Goal: Register for event/course

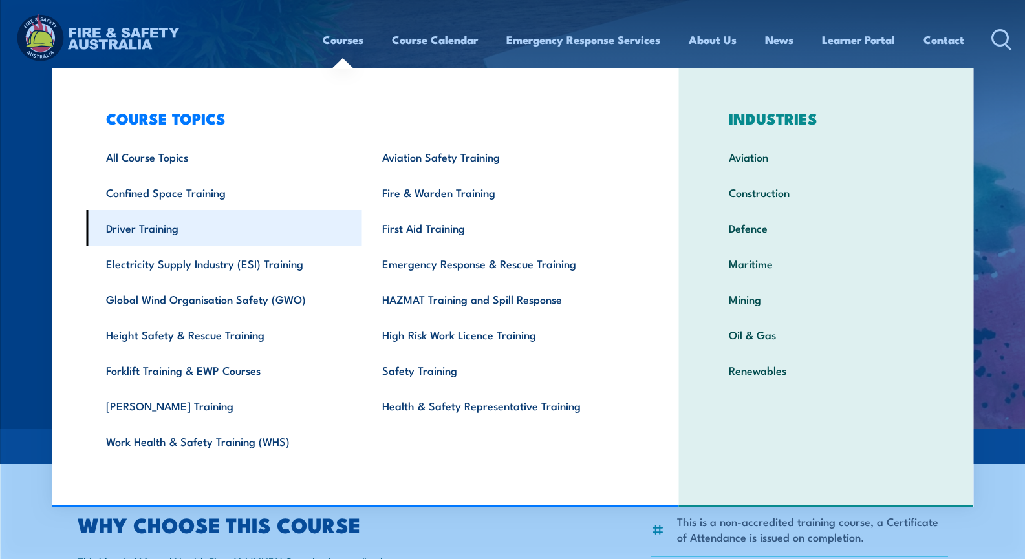
click at [163, 226] on link "Driver Training" at bounding box center [224, 228] width 276 height 36
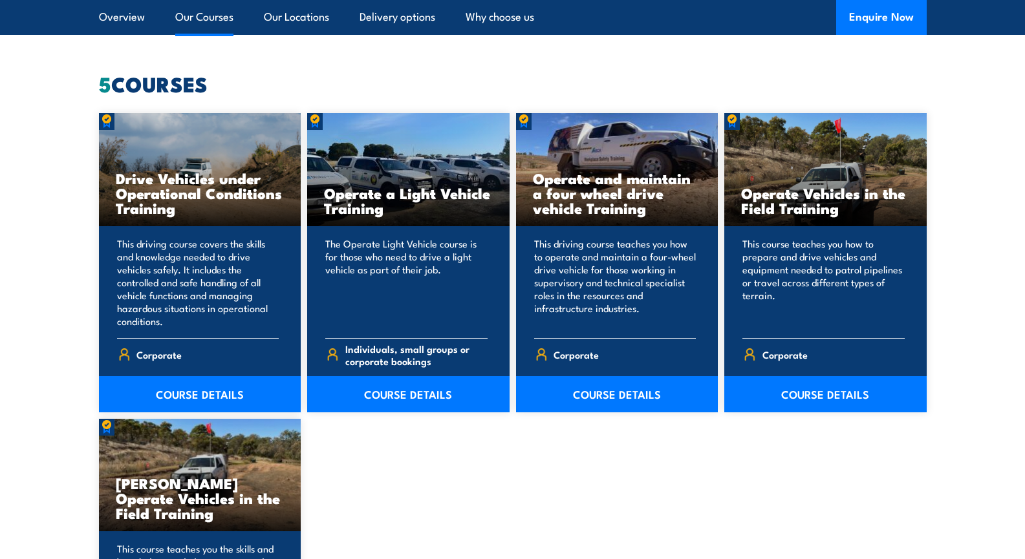
scroll to position [1134, 0]
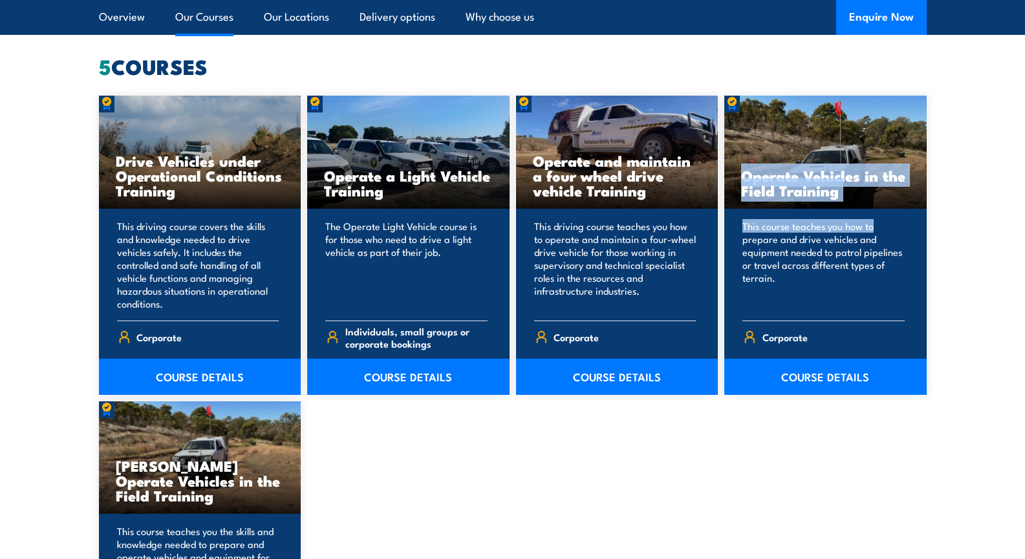
drag, startPoint x: 1024, startPoint y: 222, endPoint x: 1010, endPoint y: 147, distance: 76.9
click at [1010, 147] on section "5 COURSES Drive Vehicles under Operational Conditions Training Corporate" at bounding box center [512, 403] width 1025 height 693
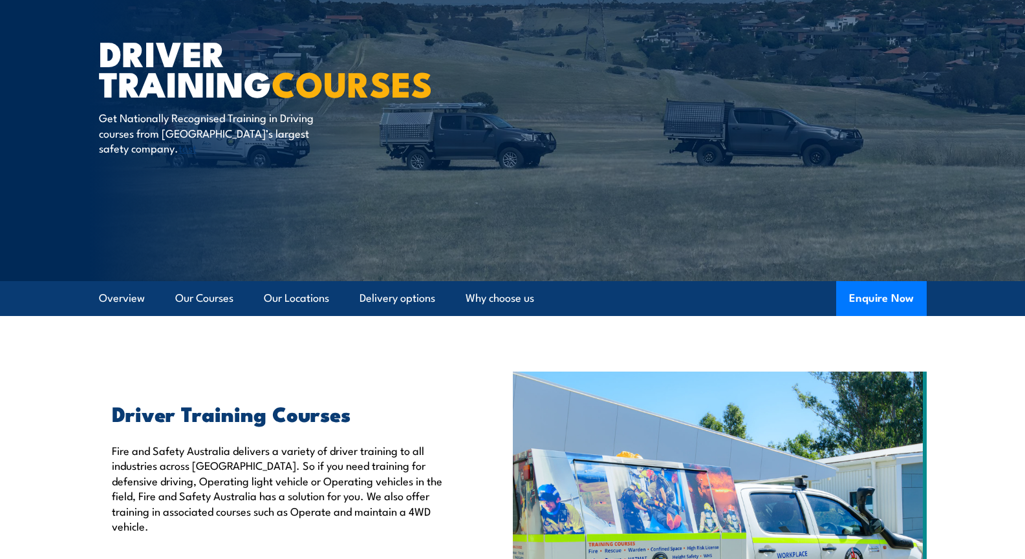
scroll to position [164, 0]
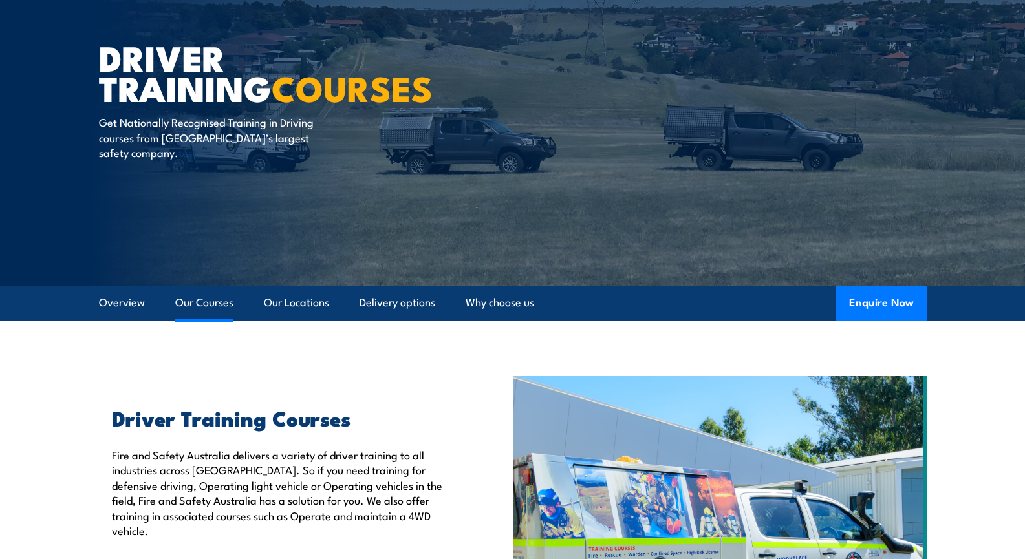
click at [197, 307] on link "Our Courses" at bounding box center [204, 303] width 58 height 34
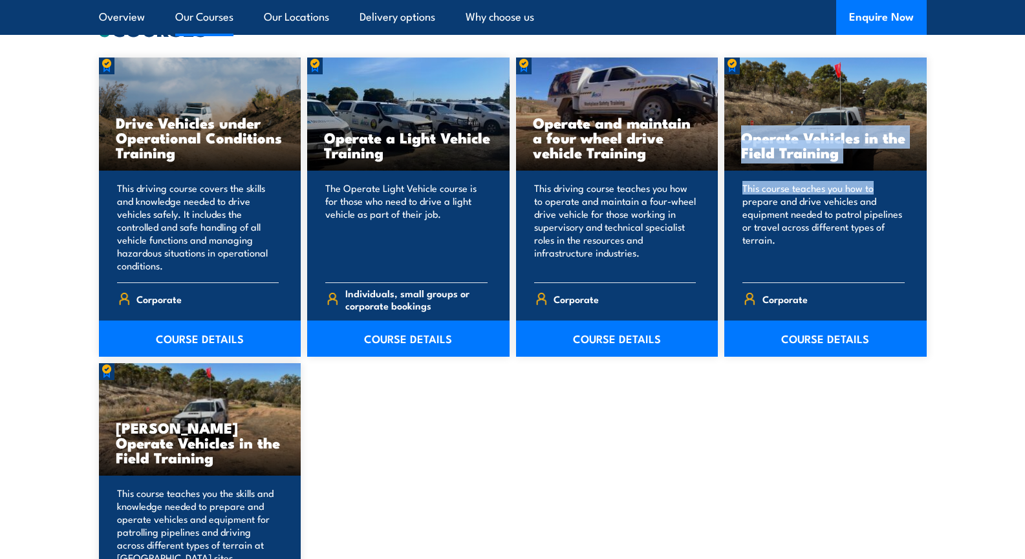
scroll to position [1191, 0]
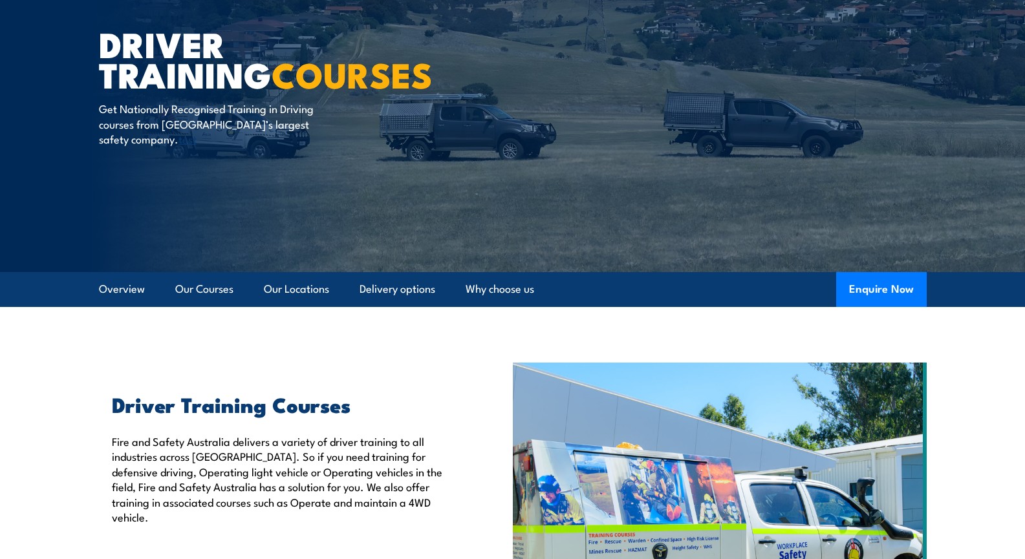
scroll to position [178, 0]
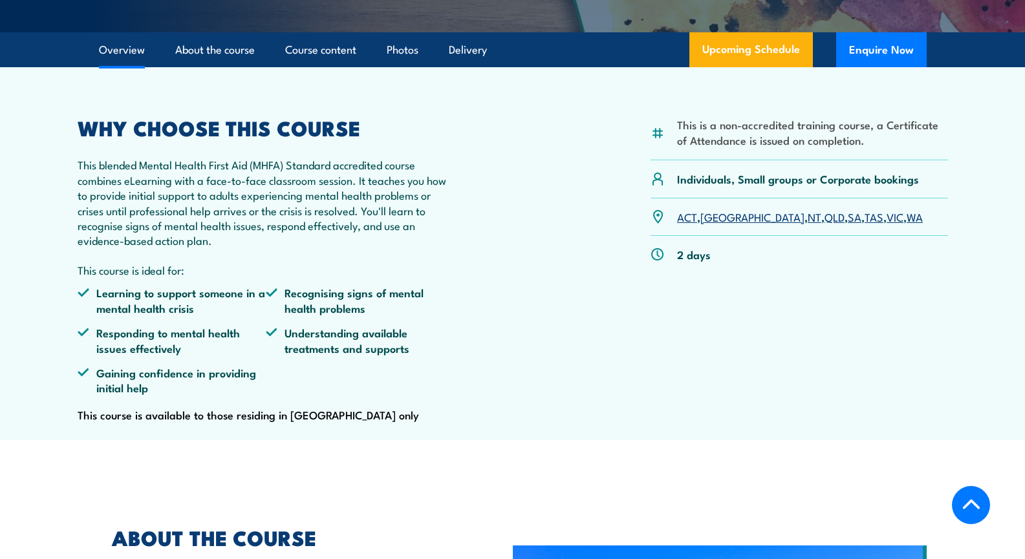
scroll to position [498, 0]
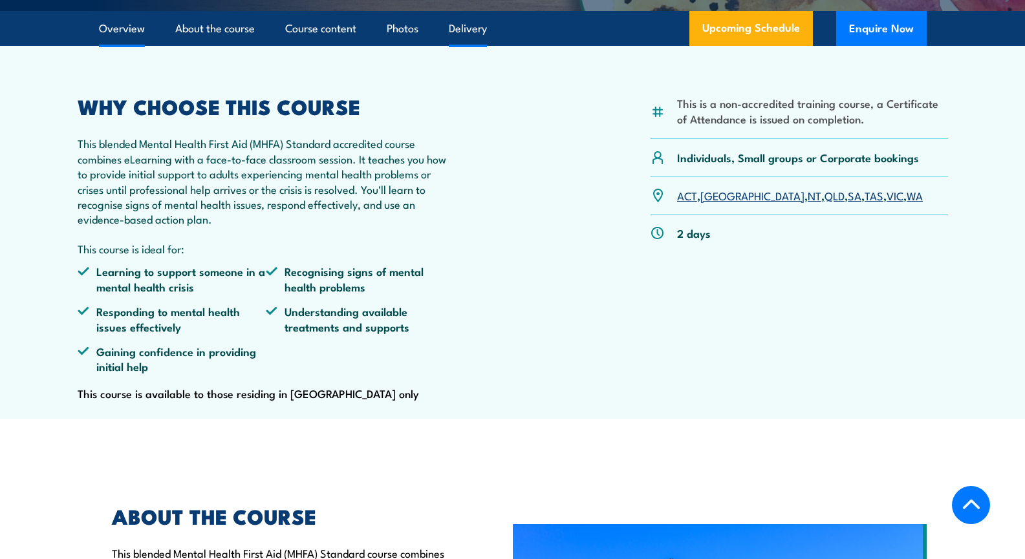
click at [467, 46] on link "Delivery" at bounding box center [468, 29] width 38 height 34
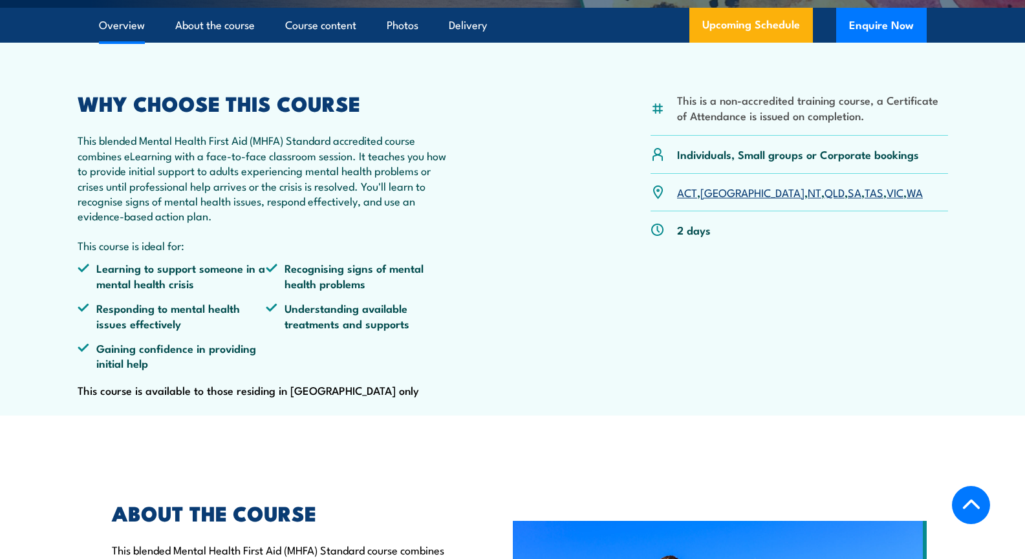
scroll to position [517, 0]
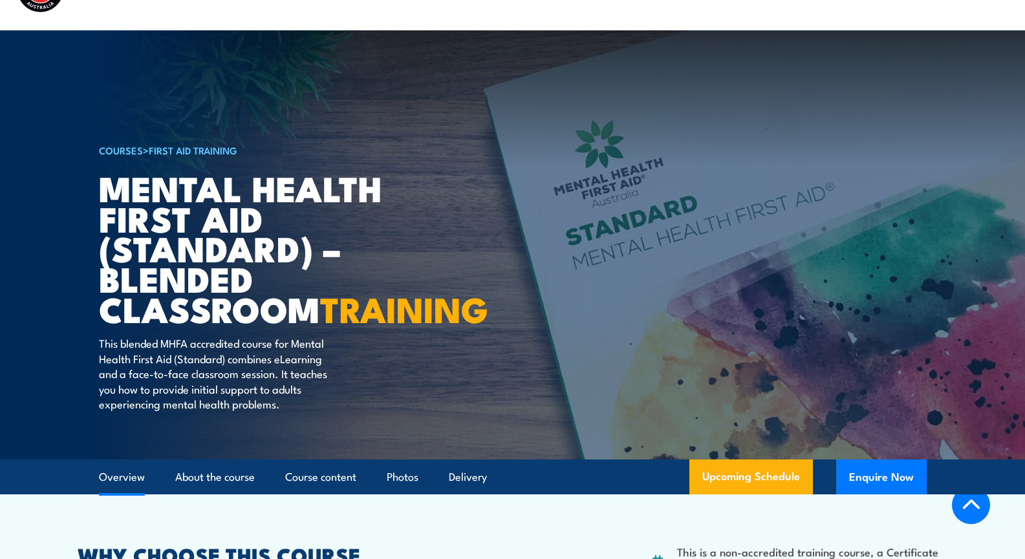
scroll to position [28, 0]
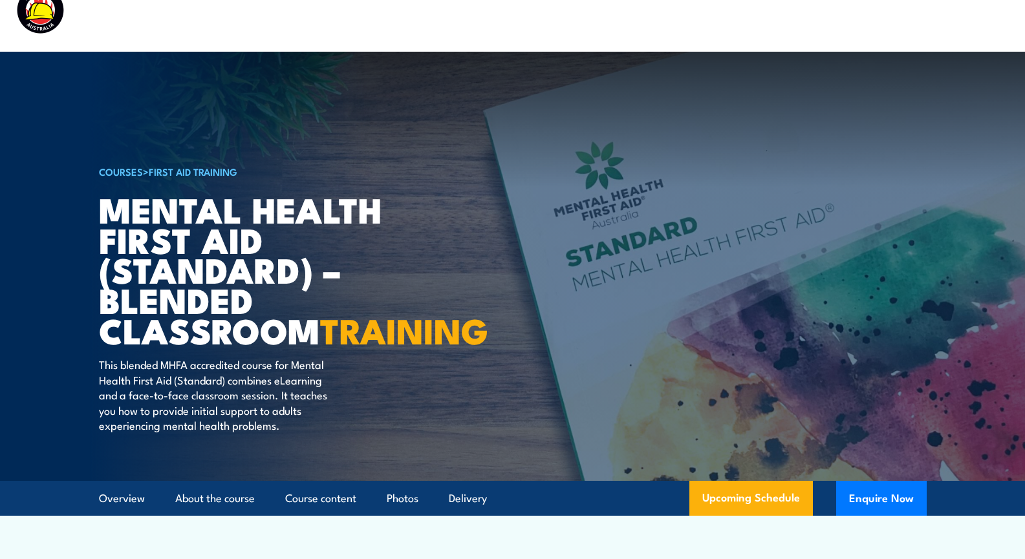
click at [41, 8] on img at bounding box center [97, 12] width 169 height 56
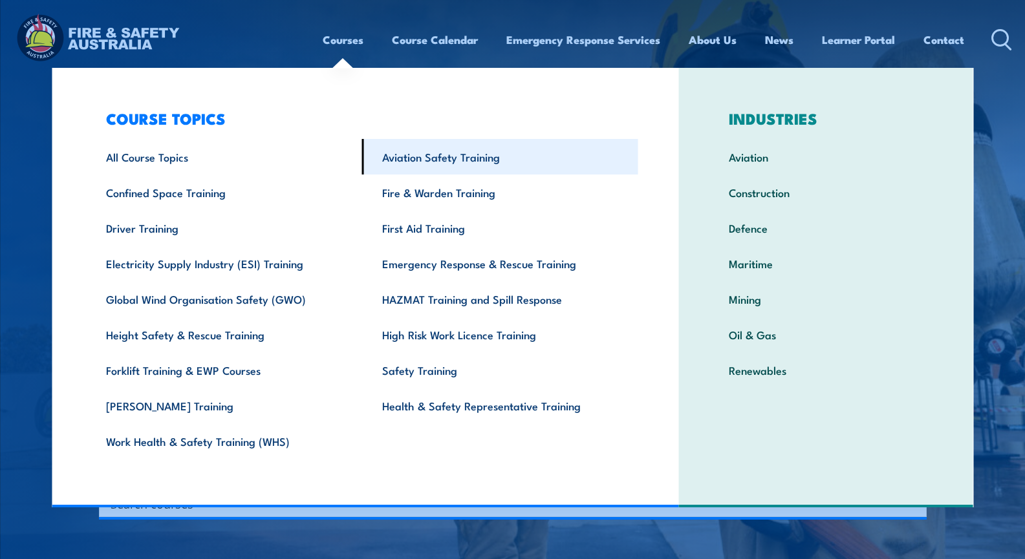
click at [440, 162] on link "Aviation Safety Training" at bounding box center [500, 157] width 276 height 36
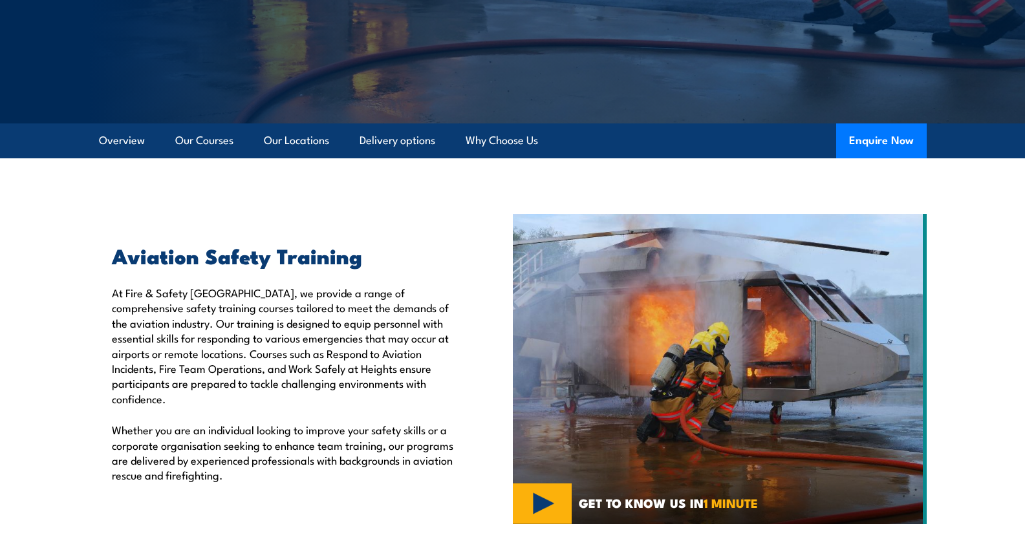
scroll to position [263, 0]
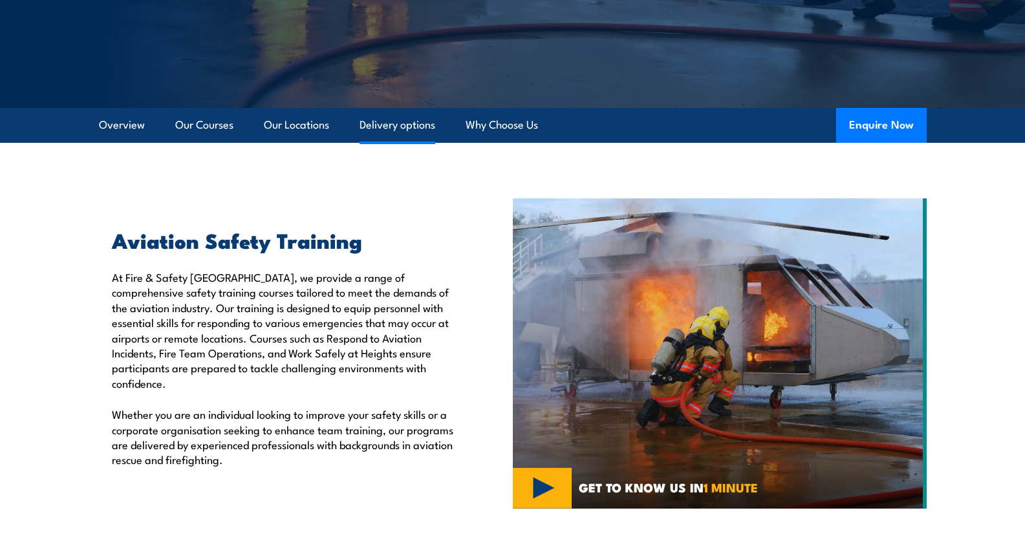
click at [407, 125] on link "Delivery options" at bounding box center [398, 125] width 76 height 34
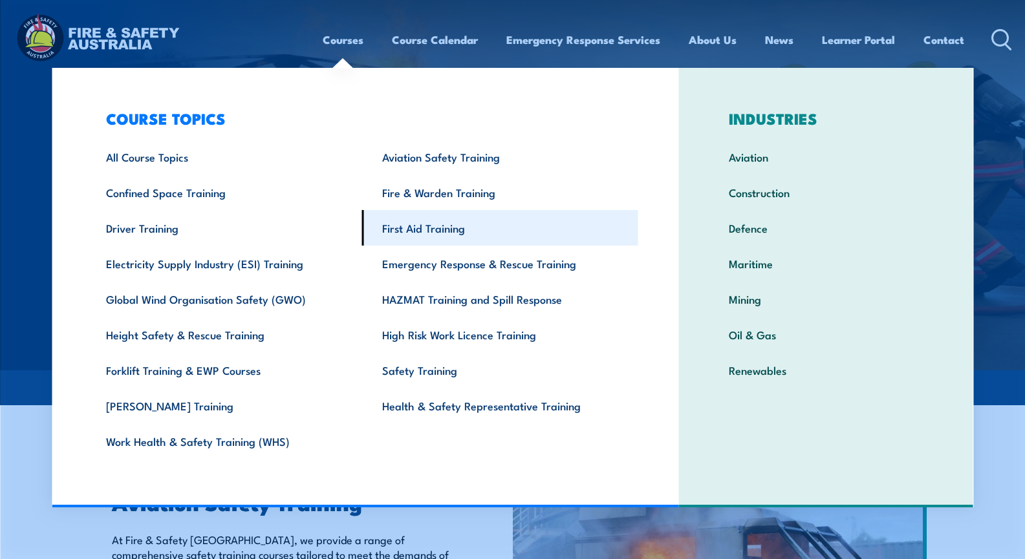
click at [440, 226] on link "First Aid Training" at bounding box center [500, 228] width 276 height 36
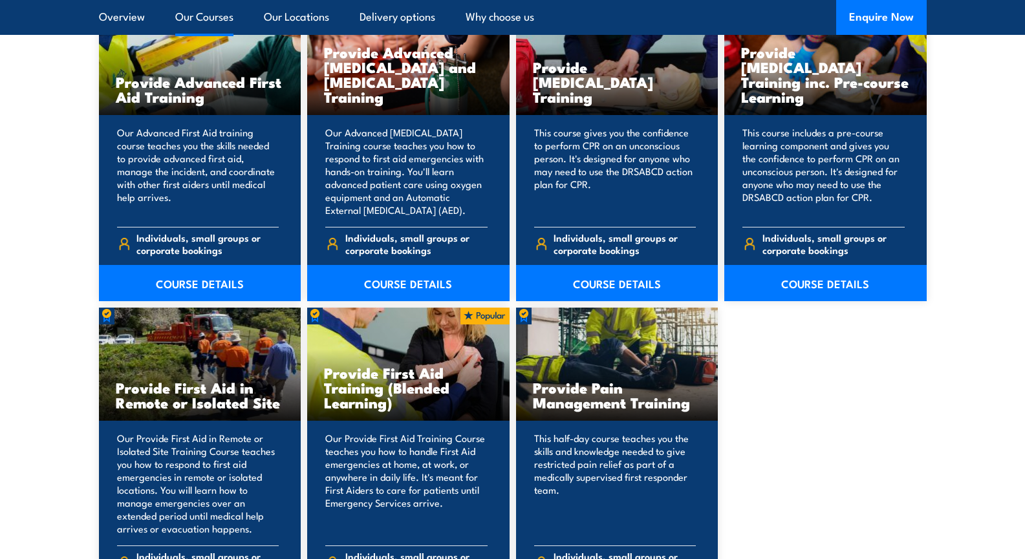
scroll to position [1717, 0]
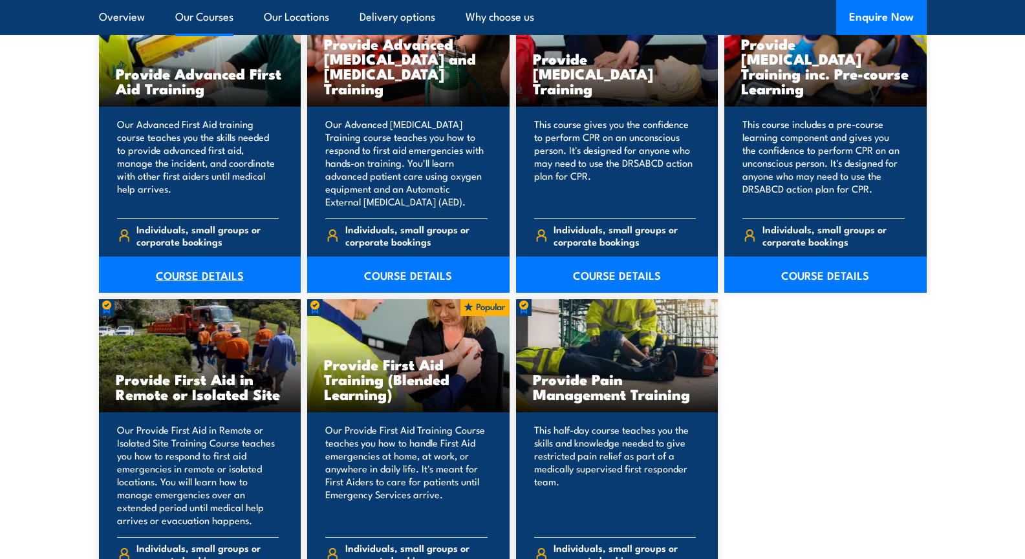
click at [222, 271] on link "COURSE DETAILS" at bounding box center [200, 275] width 202 height 36
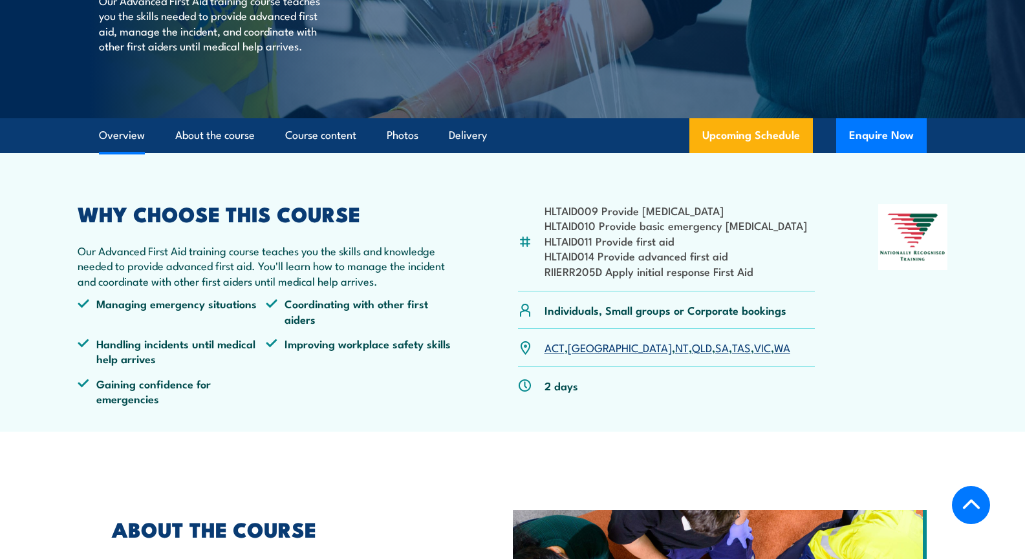
scroll to position [271, 0]
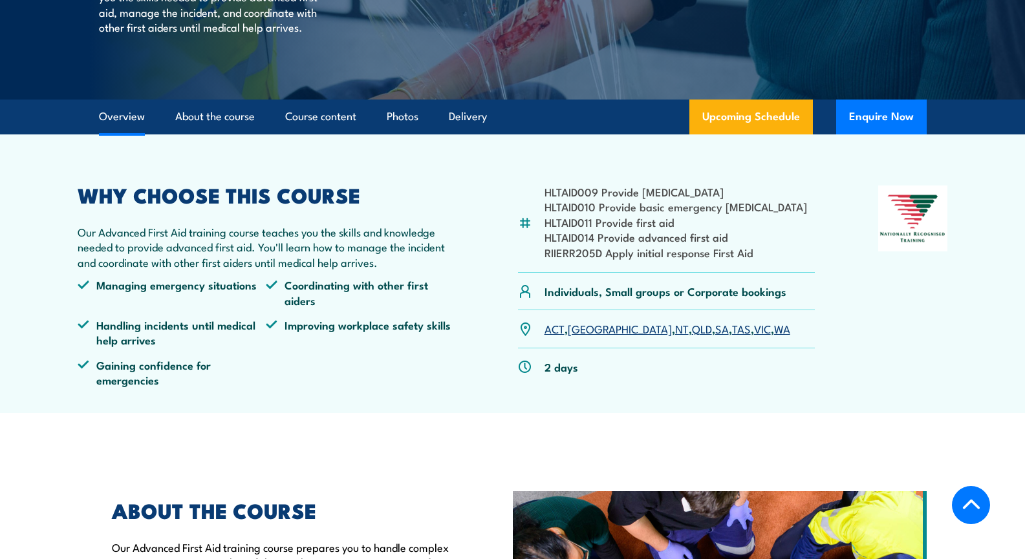
click at [754, 329] on link "VIC" at bounding box center [762, 329] width 17 height 16
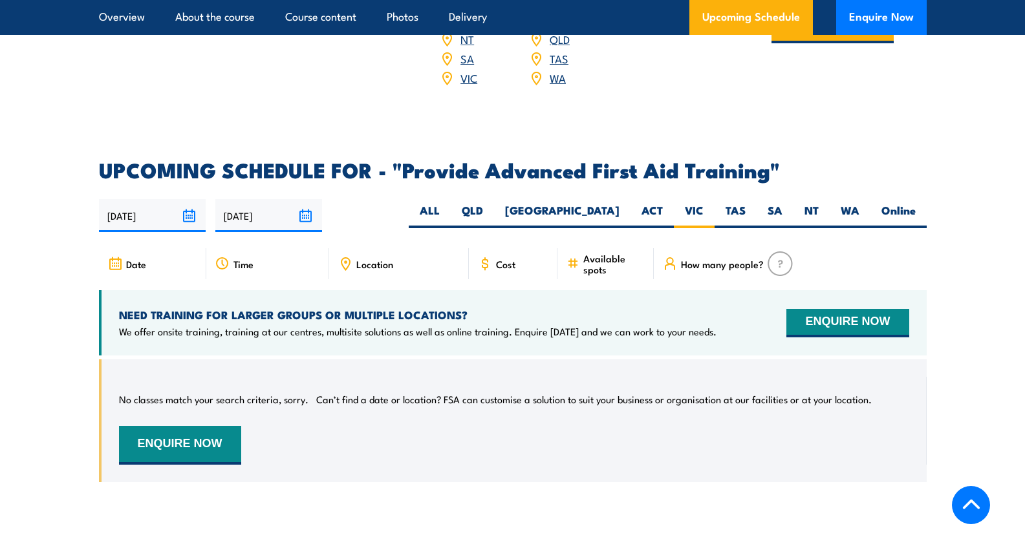
scroll to position [1925, 0]
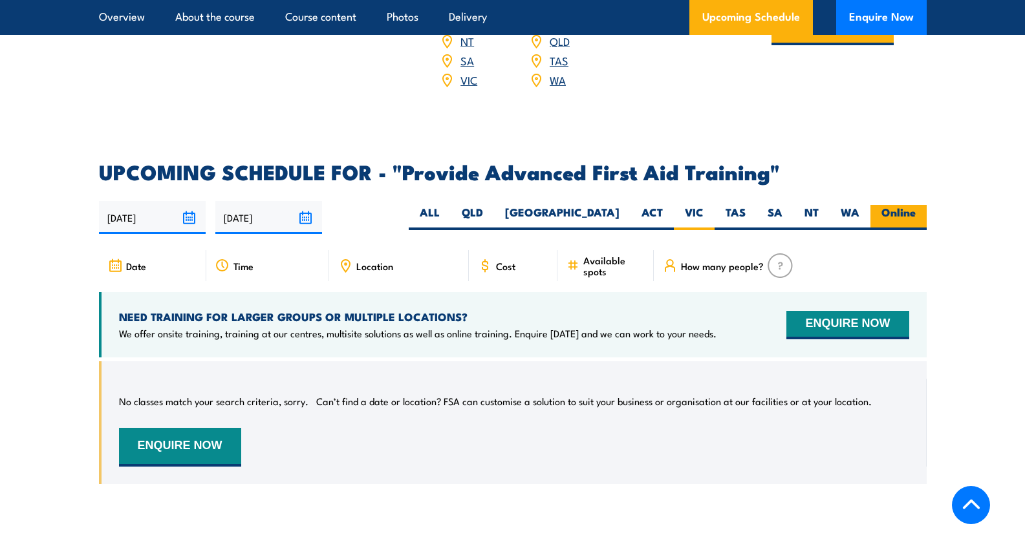
click at [904, 205] on label "Online" at bounding box center [898, 217] width 56 height 25
click at [916, 205] on input "Online" at bounding box center [920, 209] width 8 height 8
radio input "true"
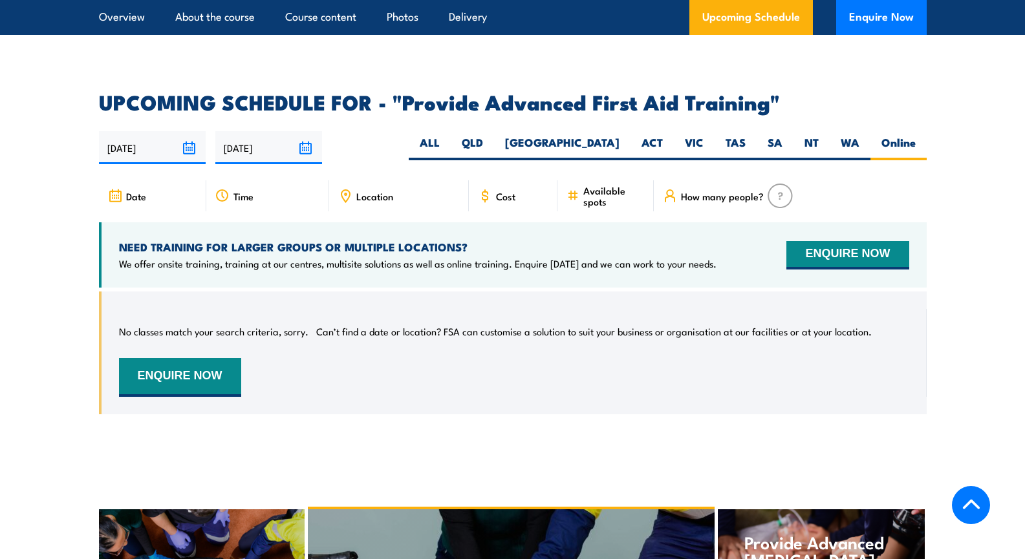
scroll to position [2053, 0]
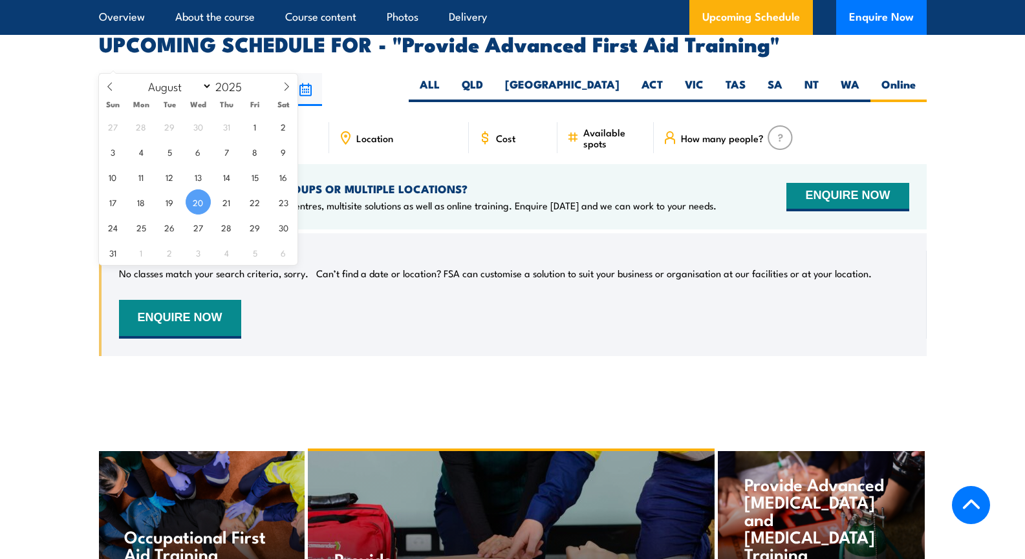
click at [195, 73] on input "[DATE]" at bounding box center [152, 89] width 107 height 33
click at [228, 226] on span "28" at bounding box center [226, 227] width 25 height 25
type input "[DATE]"
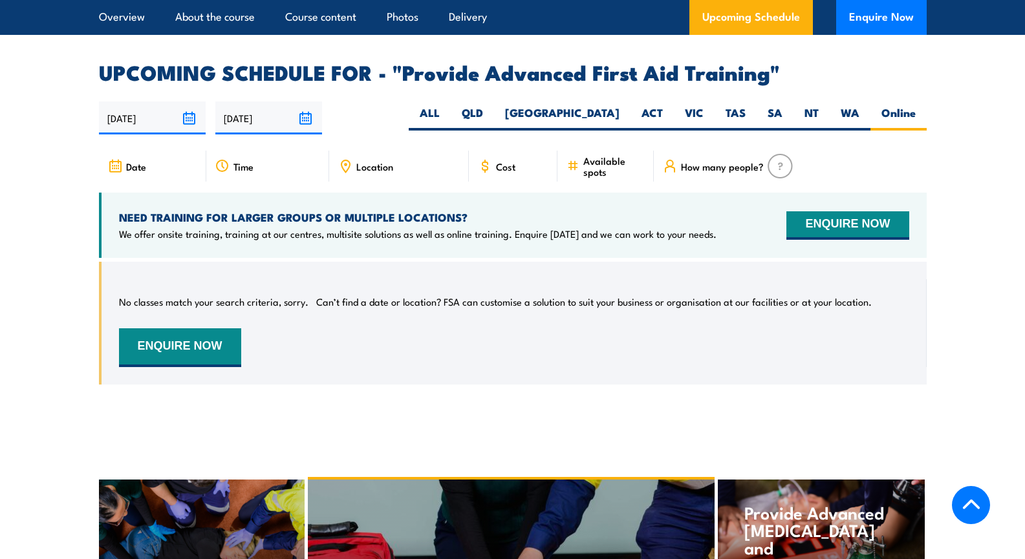
scroll to position [2053, 0]
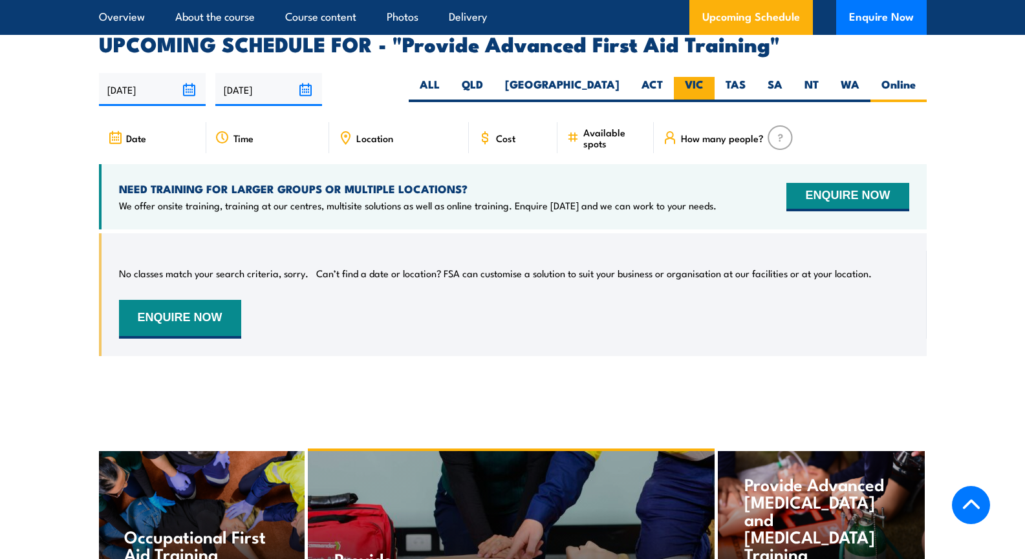
click at [696, 77] on label "VIC" at bounding box center [694, 89] width 41 height 25
click at [704, 77] on input "VIC" at bounding box center [708, 81] width 8 height 8
radio input "true"
